Goal: Check status: Check status

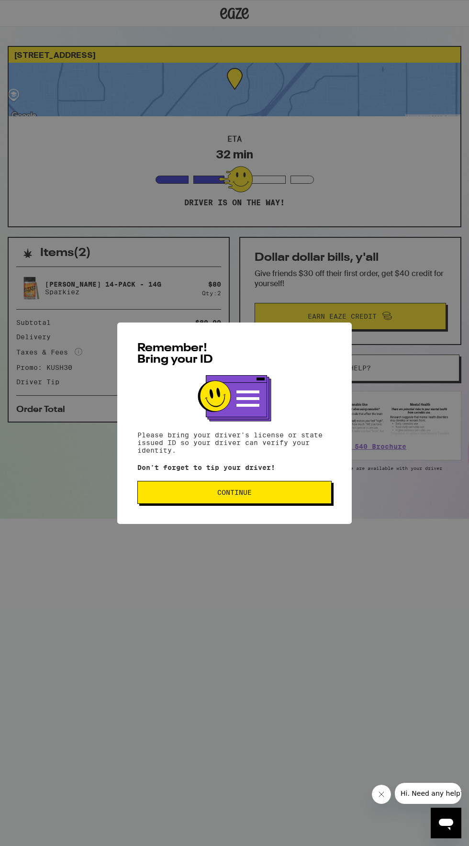
click at [306, 493] on span "Continue" at bounding box center [234, 492] width 178 height 7
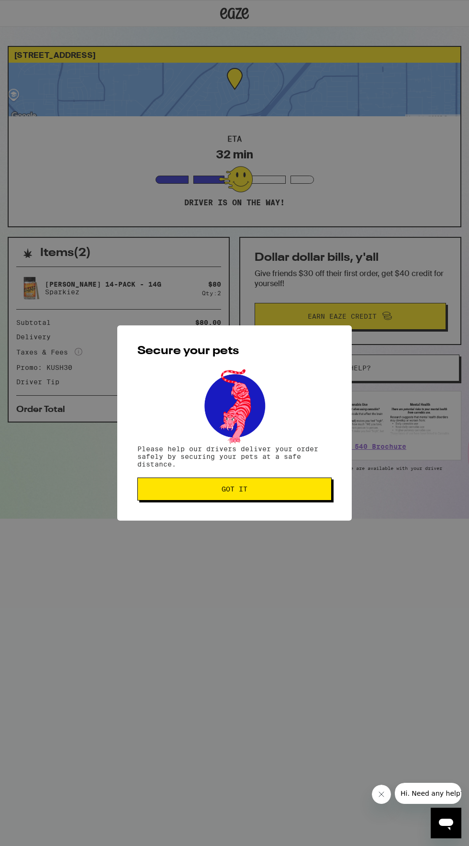
click at [284, 490] on span "Got it" at bounding box center [234, 488] width 178 height 7
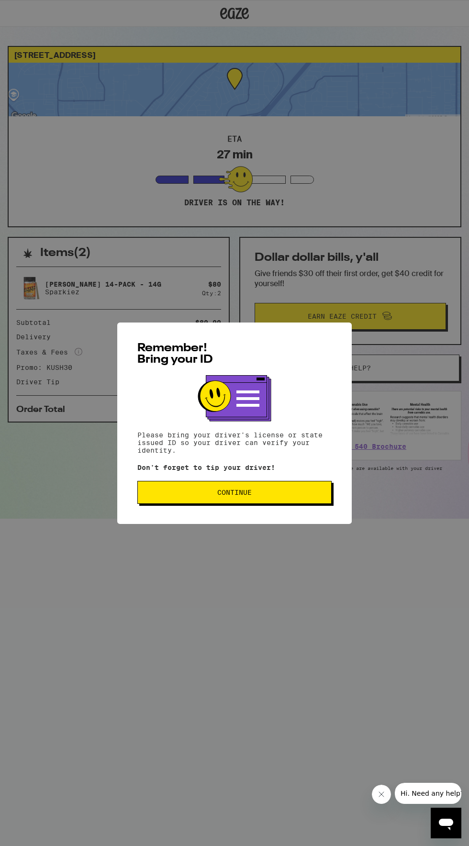
click at [256, 493] on span "Continue" at bounding box center [234, 492] width 178 height 7
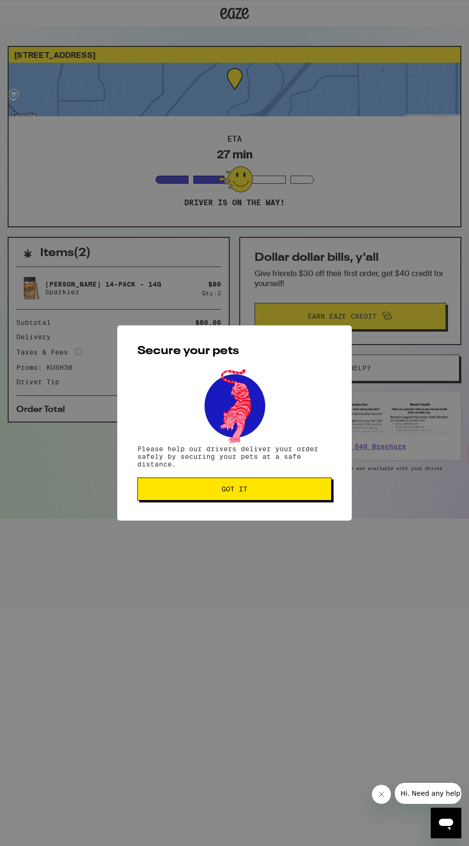
click at [261, 491] on span "Got it" at bounding box center [234, 488] width 178 height 7
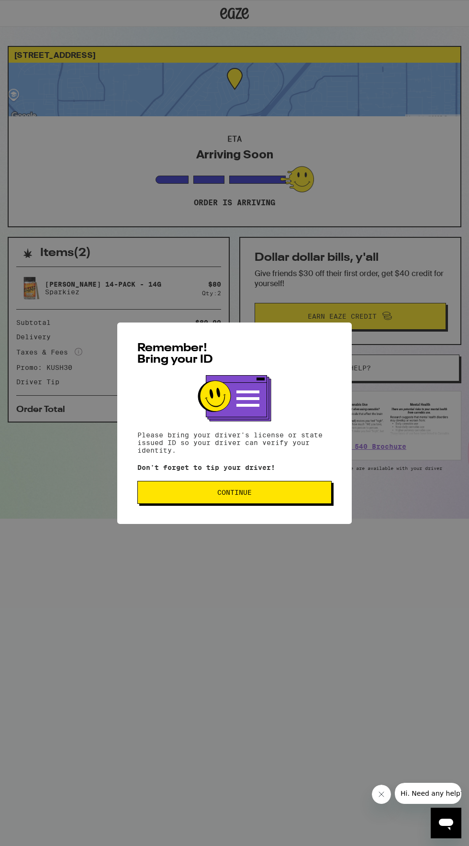
click at [272, 494] on span "Continue" at bounding box center [234, 492] width 178 height 7
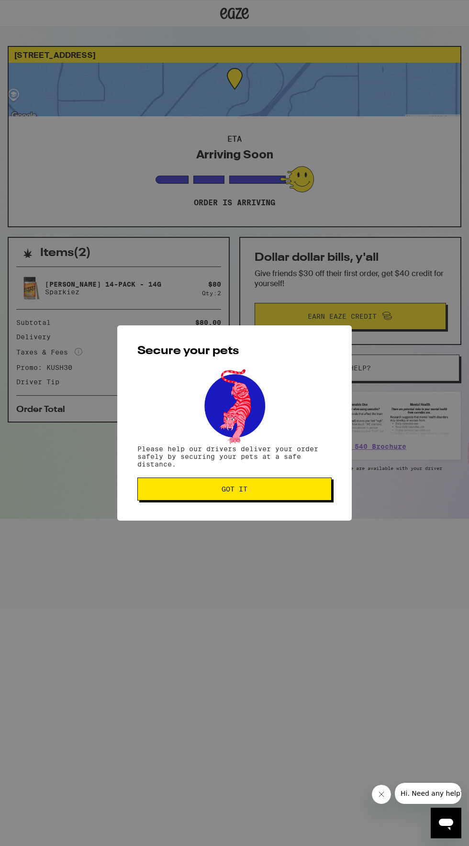
click at [293, 490] on span "Got it" at bounding box center [234, 488] width 178 height 7
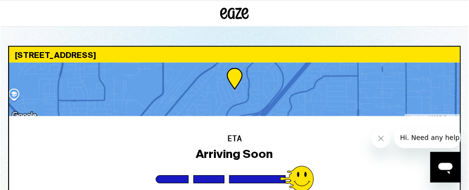
click at [48, 185] on div "ETA Arriving Soon Order is arriving" at bounding box center [234, 171] width 451 height 110
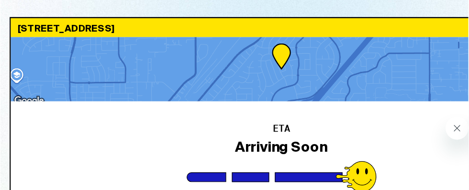
click at [21, 132] on div "ETA Arriving Soon Order is arriving" at bounding box center [234, 171] width 451 height 110
